Goal: Navigation & Orientation: Understand site structure

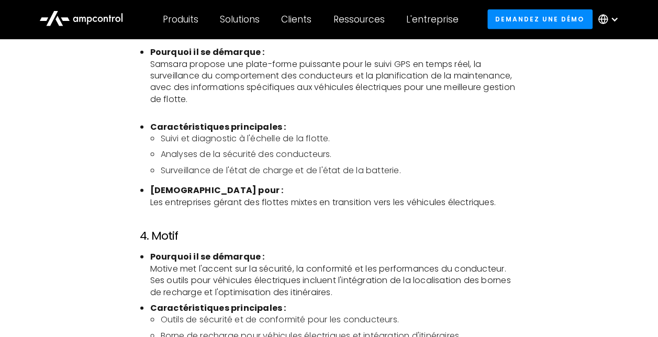
scroll to position [1414, 0]
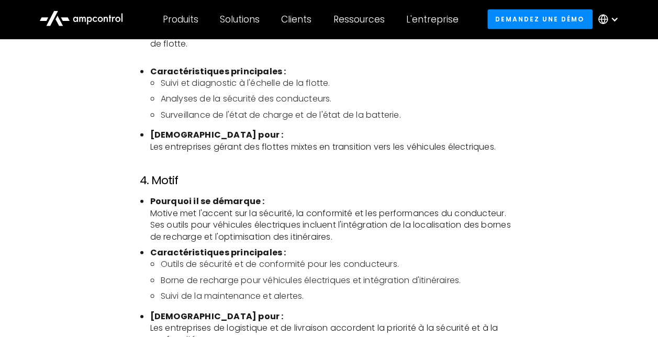
click at [98, 13] on icon at bounding box center [81, 17] width 84 height 25
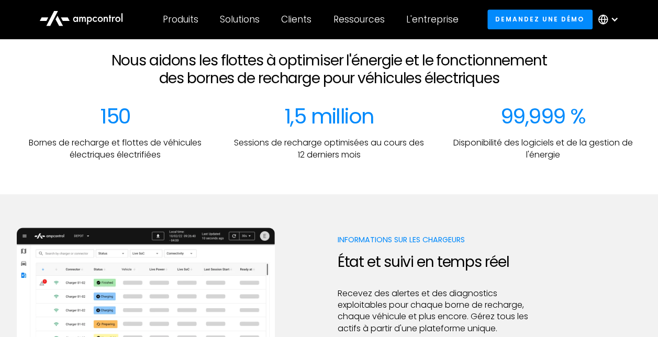
scroll to position [378, 0]
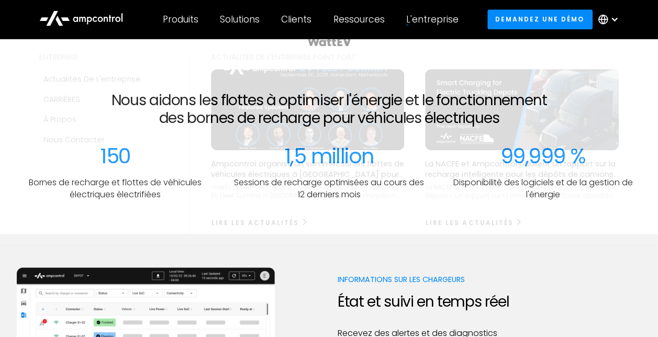
click at [429, 26] on div "L'entreprise ENTREPRISE Actualités de l'entreprise CARRIÈRES À propos Nous cont…" at bounding box center [432, 19] width 74 height 37
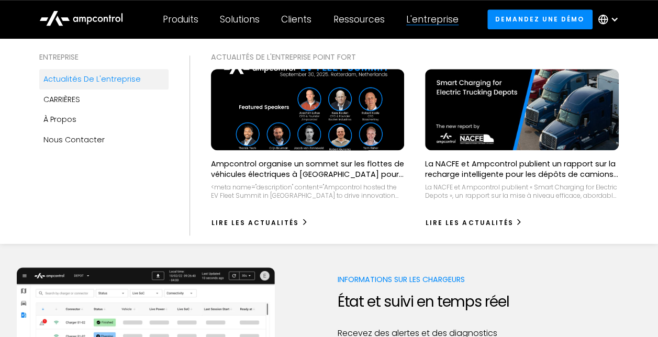
click at [102, 84] on div "Actualités de l'entreprise" at bounding box center [91, 79] width 97 height 12
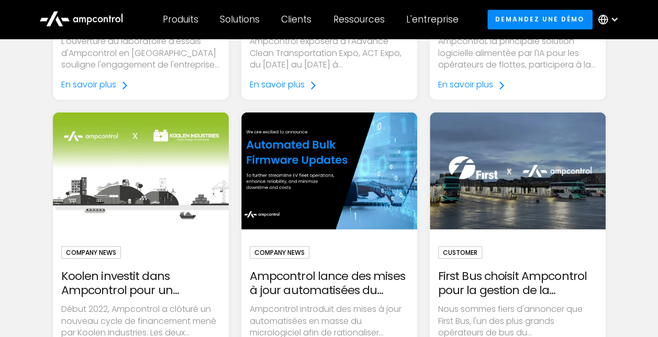
scroll to position [995, 0]
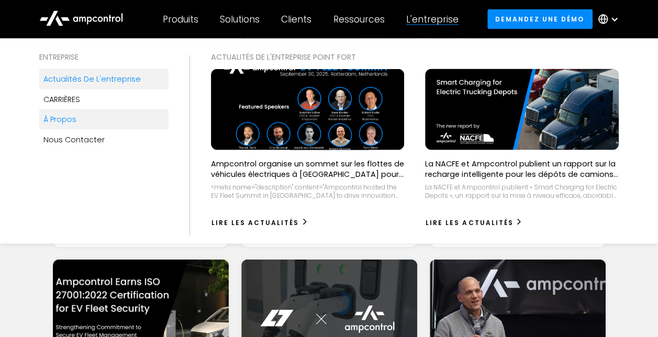
click at [97, 120] on link "À propos" at bounding box center [103, 119] width 129 height 20
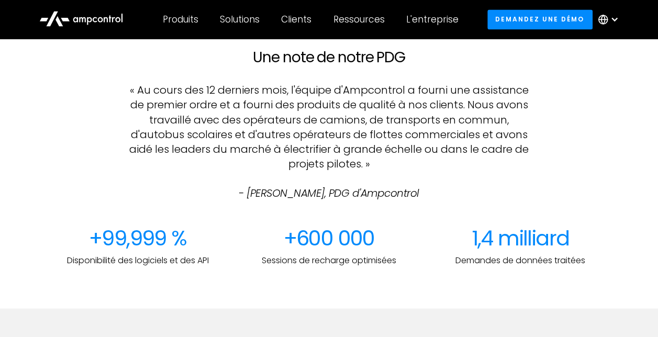
scroll to position [943, 0]
